Goal: Navigation & Orientation: Understand site structure

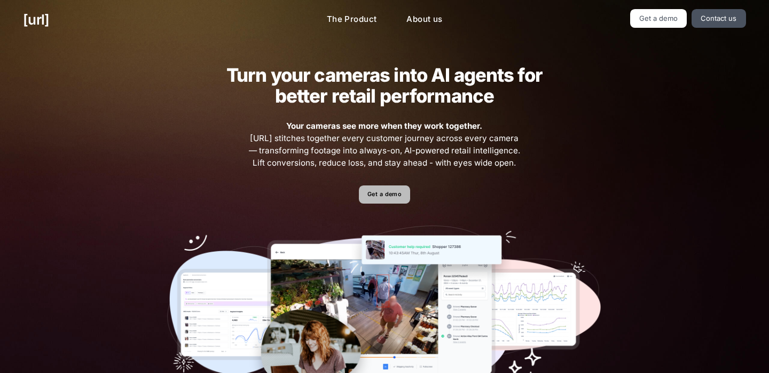
click at [390, 195] on link "Get a demo" at bounding box center [384, 194] width 51 height 19
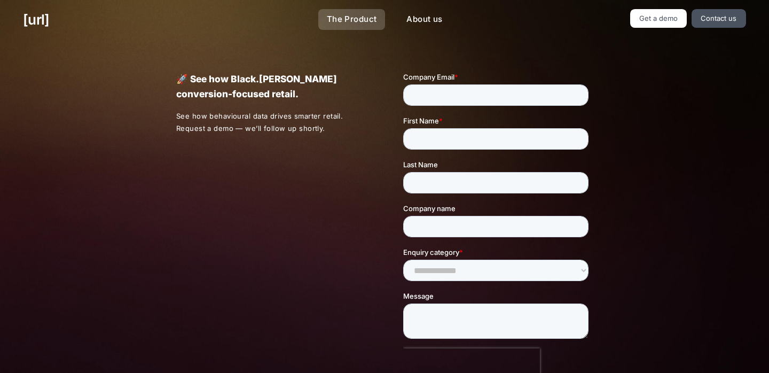
click at [342, 19] on link "The Product" at bounding box center [351, 19] width 67 height 21
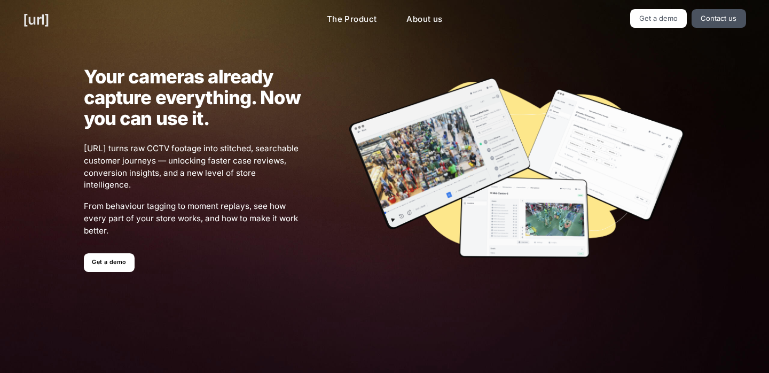
click at [44, 20] on link "[URL]" at bounding box center [36, 19] width 26 height 21
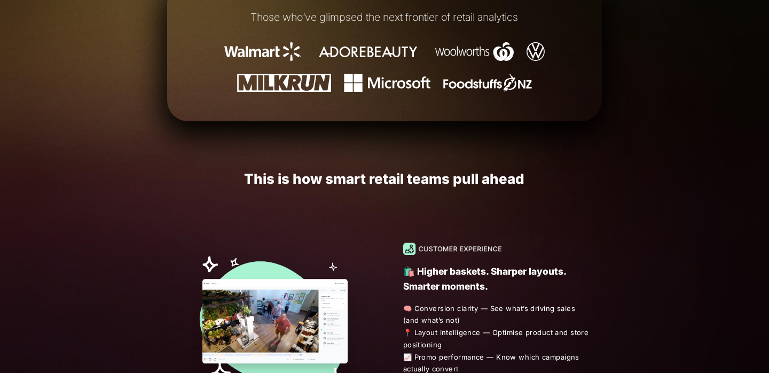
scroll to position [501, 0]
